Goal: Transaction & Acquisition: Purchase product/service

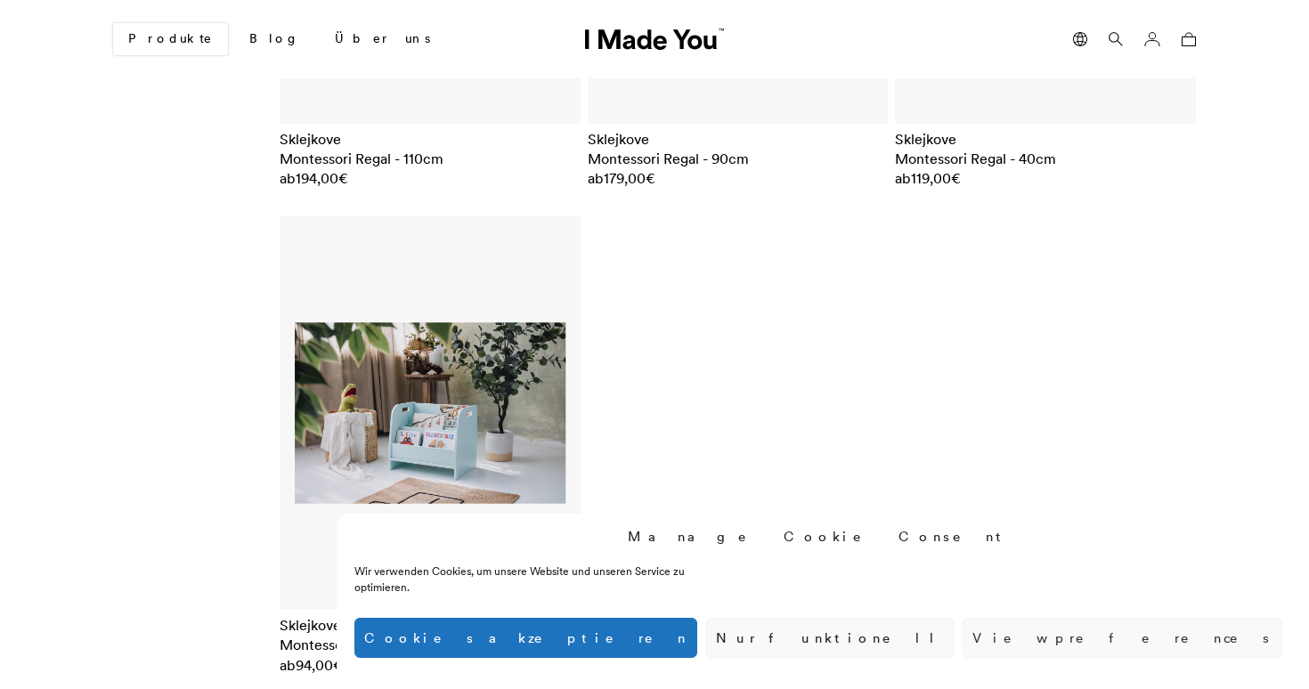
scroll to position [5995, 0]
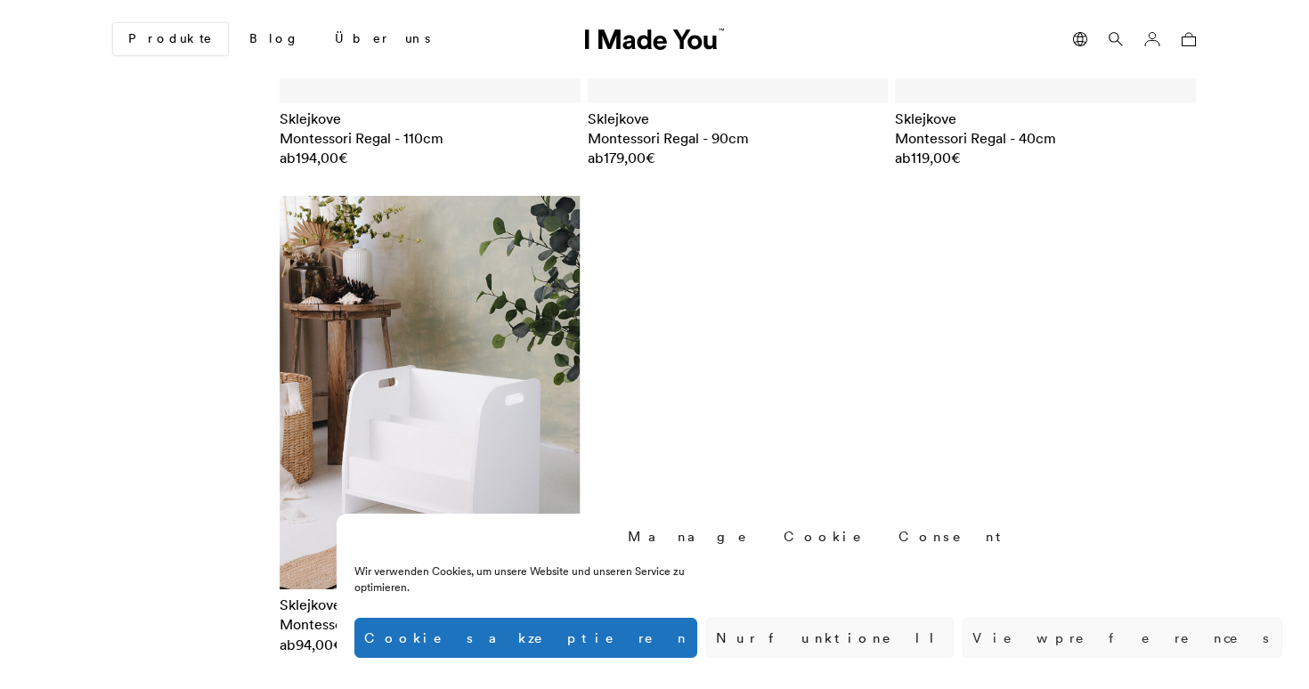
click at [399, 418] on img at bounding box center [430, 393] width 301 height 394
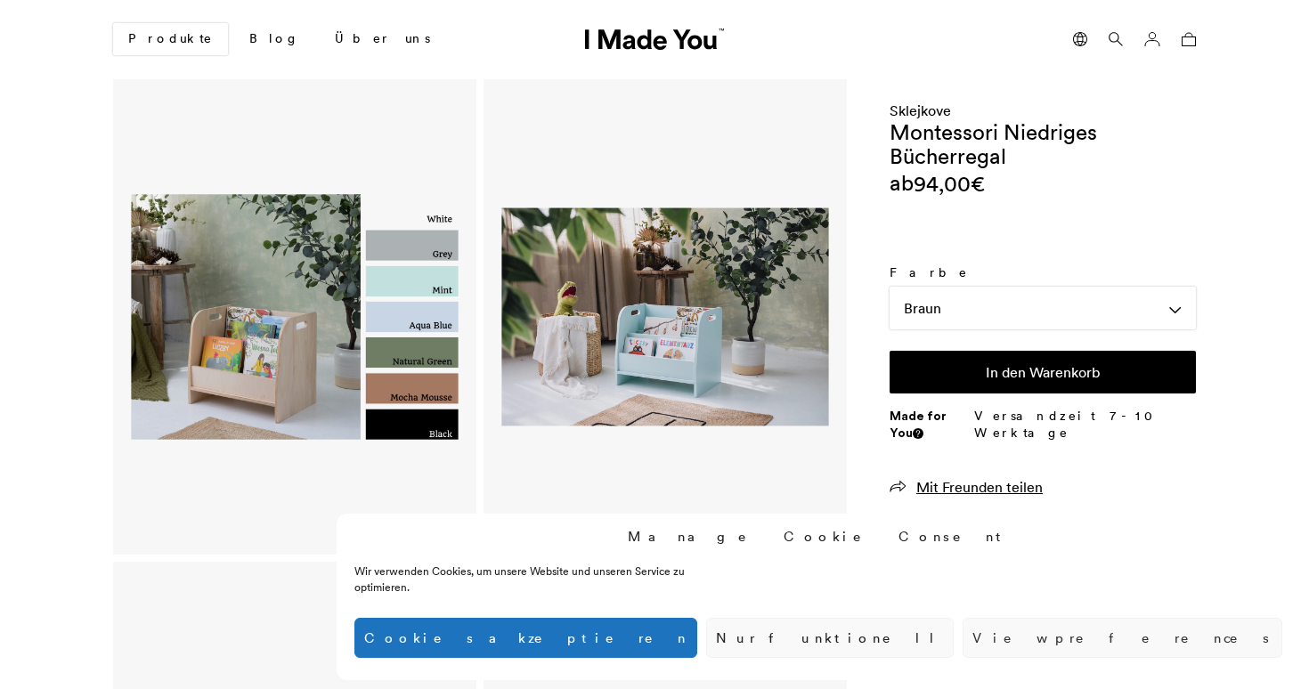
click at [416, 287] on img at bounding box center [294, 317] width 327 height 428
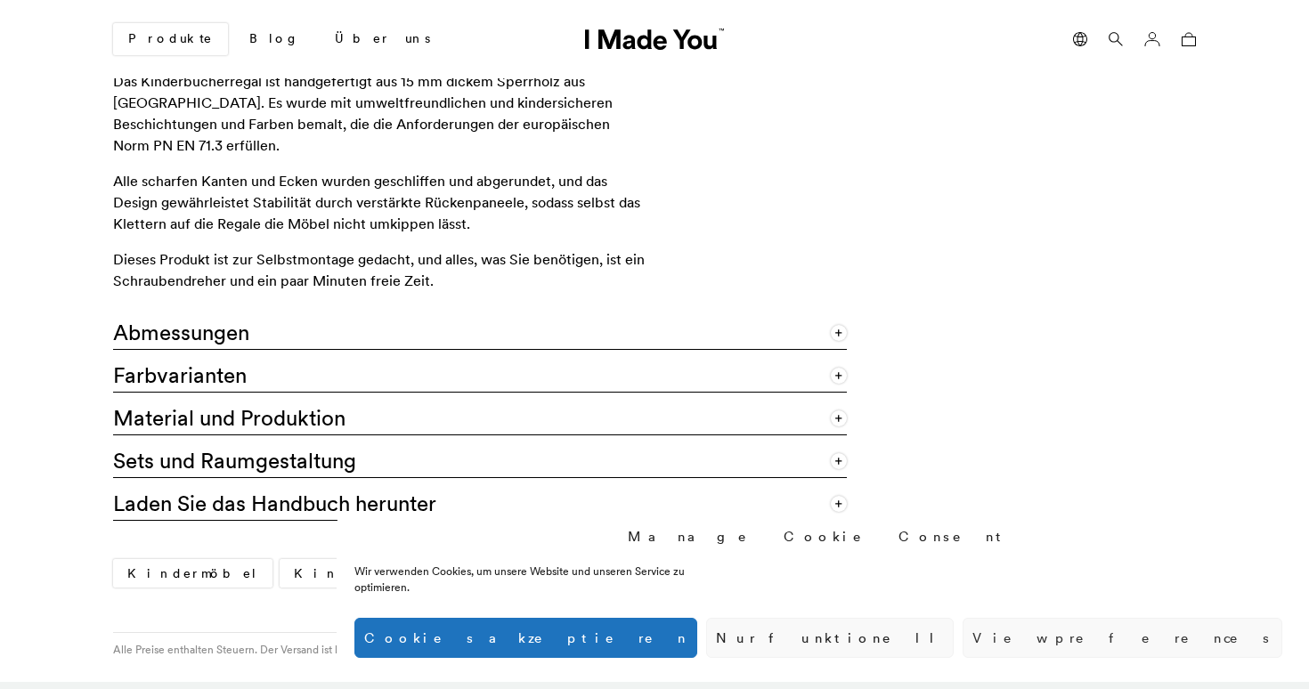
scroll to position [1396, 0]
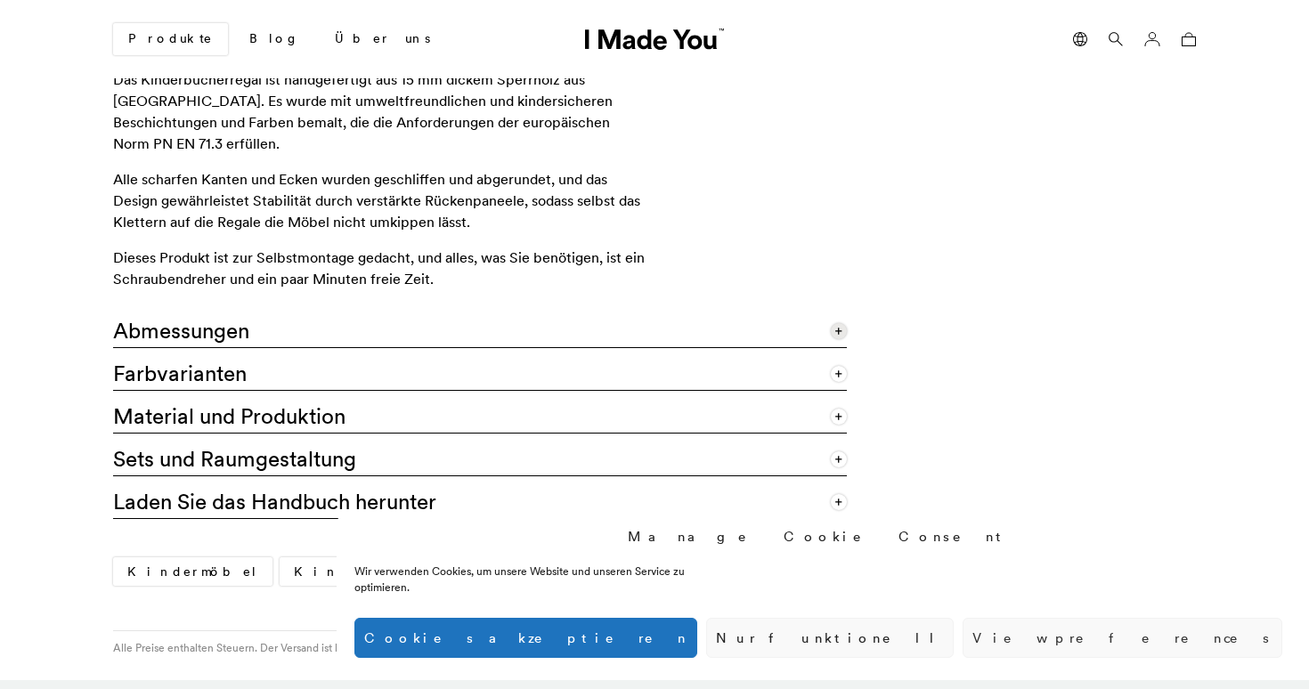
click at [595, 306] on link "Abmessungen" at bounding box center [480, 326] width 734 height 43
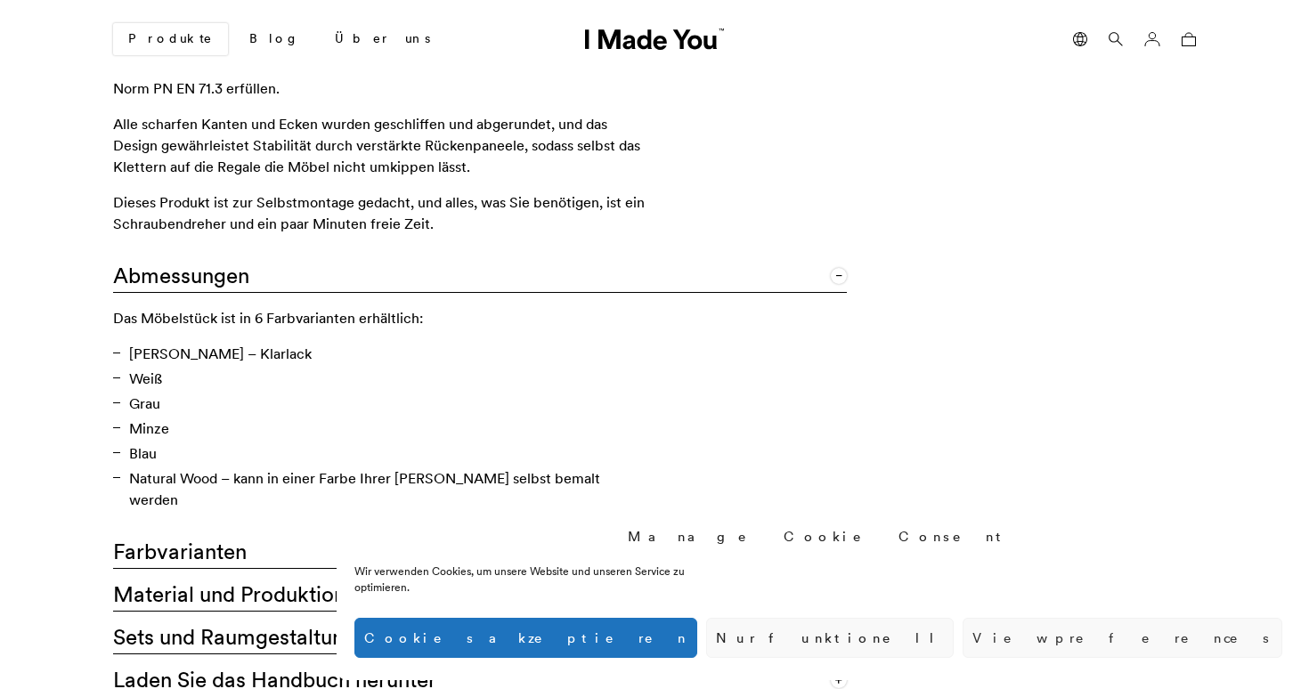
scroll to position [1456, 0]
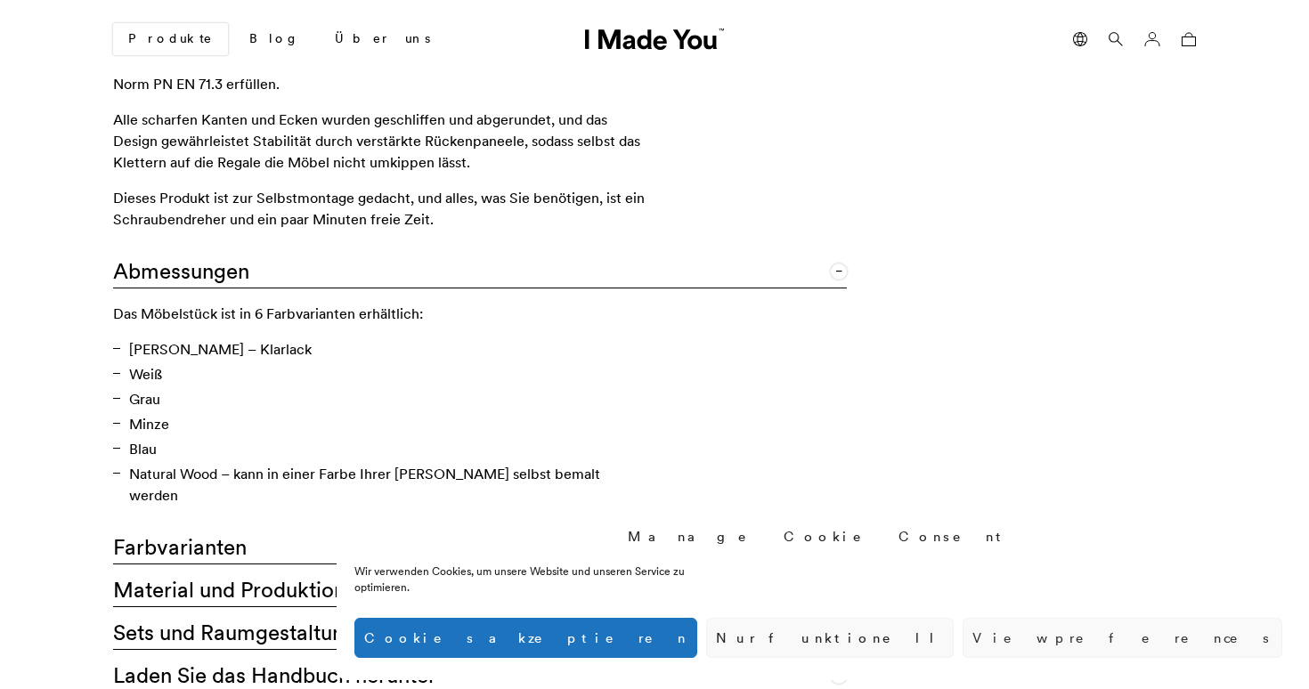
click at [307, 522] on link "Farbvarianten" at bounding box center [480, 543] width 734 height 43
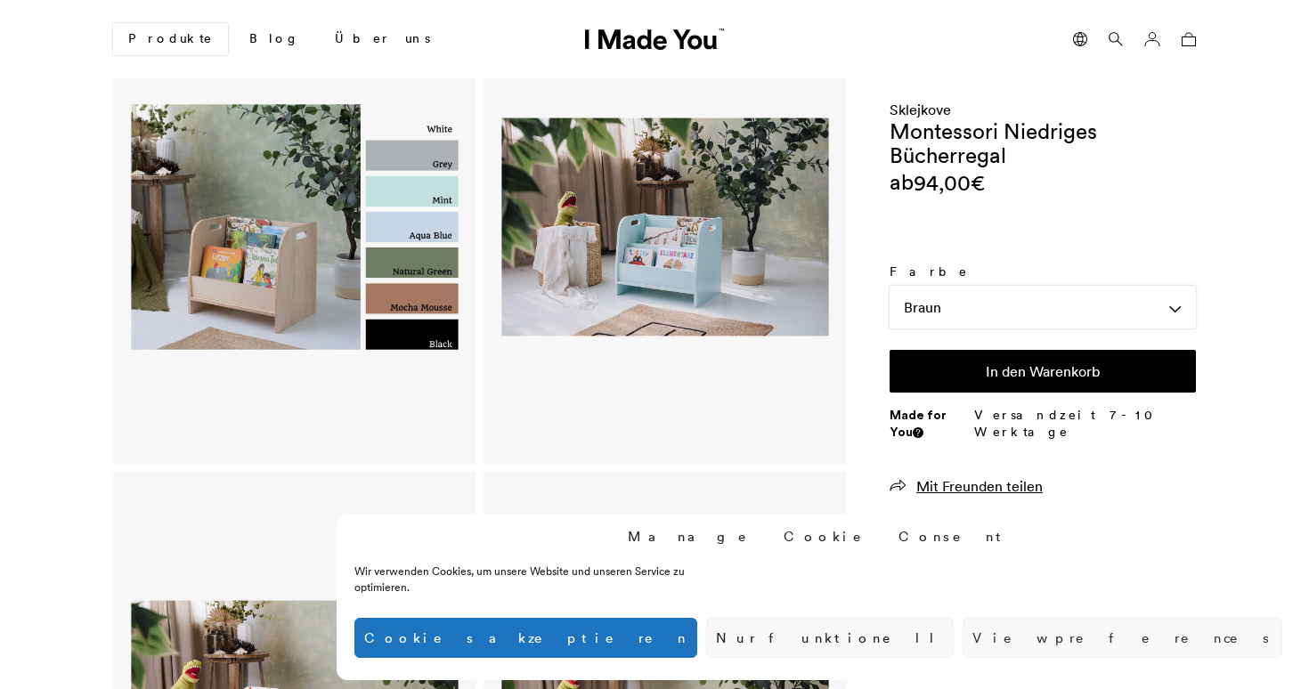
scroll to position [0, 0]
